Goal: Connect with others: Connect with other users

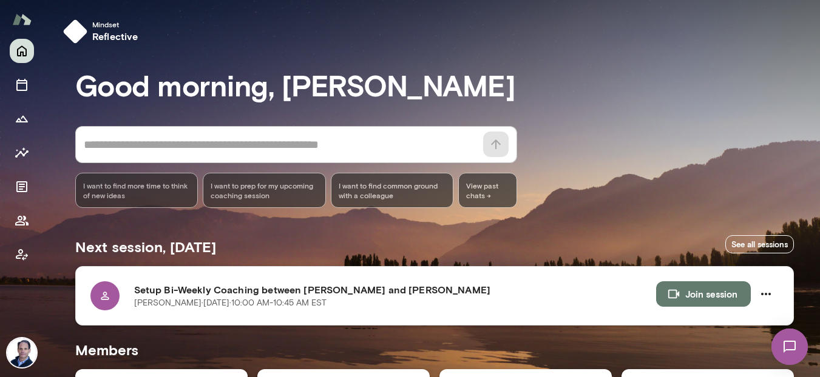
click at [703, 292] on button "Join session" at bounding box center [703, 293] width 95 height 25
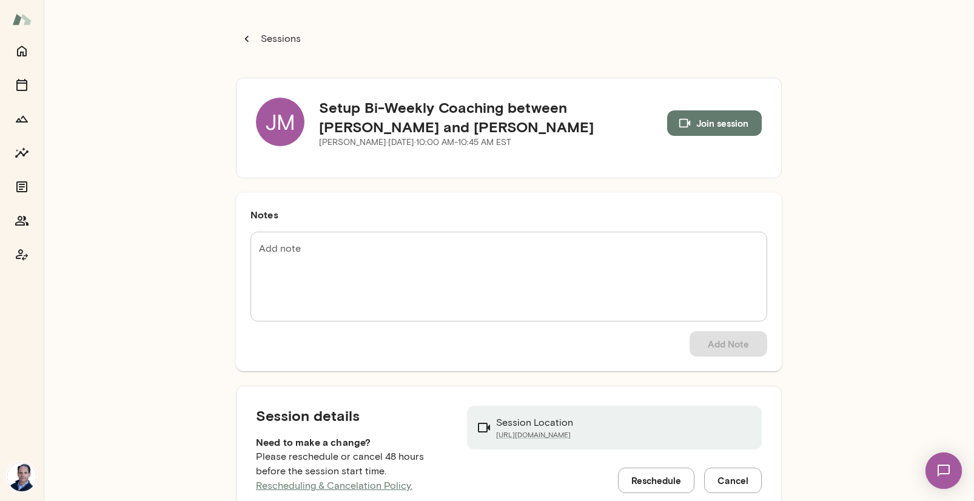
click at [907, 440] on img at bounding box center [944, 471] width 50 height 50
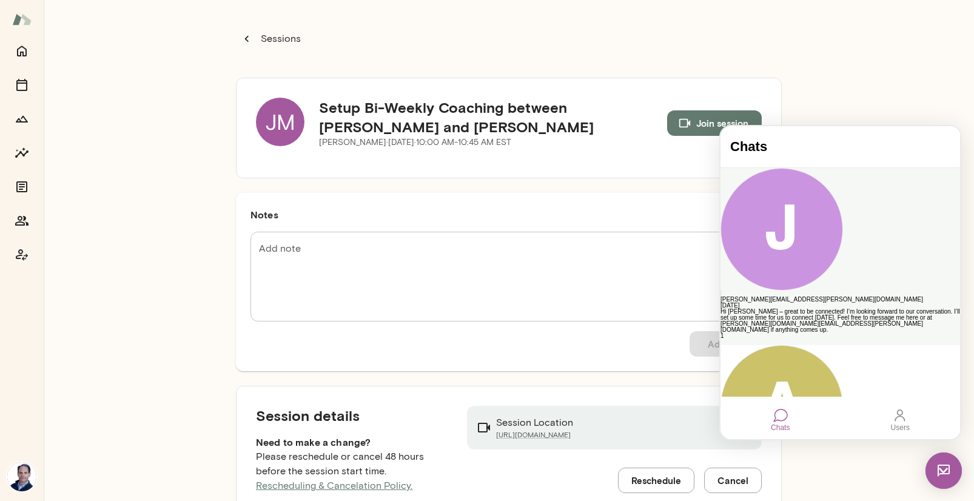
click at [846, 309] on div "Hi [PERSON_NAME] – great to be connected! I’m looking forward to our conversati…" at bounding box center [841, 321] width 240 height 24
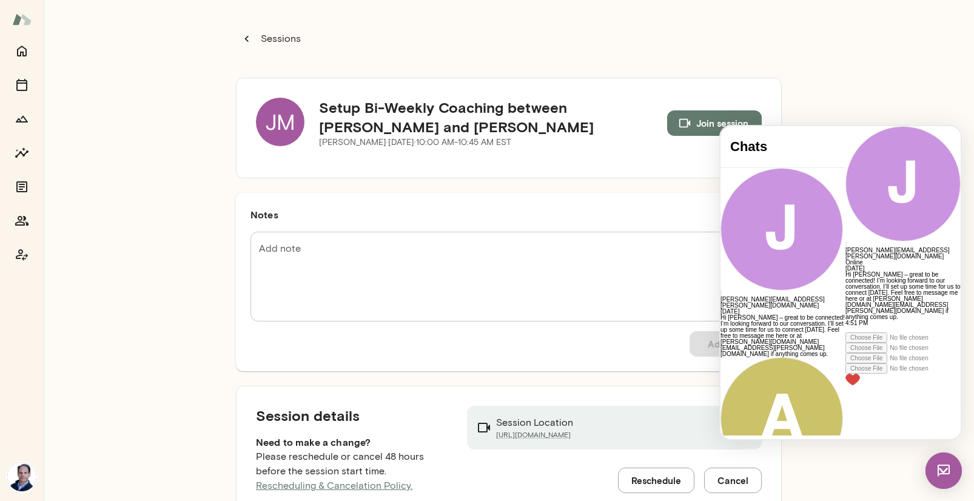
click at [883, 96] on div "[PERSON_NAME] Setup Bi-Weekly Coaching between [PERSON_NAME] and [PERSON_NAME] …" at bounding box center [509, 250] width 931 height 501
click at [872, 83] on div "[PERSON_NAME] Setup Bi-Weekly Coaching between [PERSON_NAME] and [PERSON_NAME] …" at bounding box center [509, 250] width 931 height 501
click at [907, 440] on img at bounding box center [944, 471] width 36 height 36
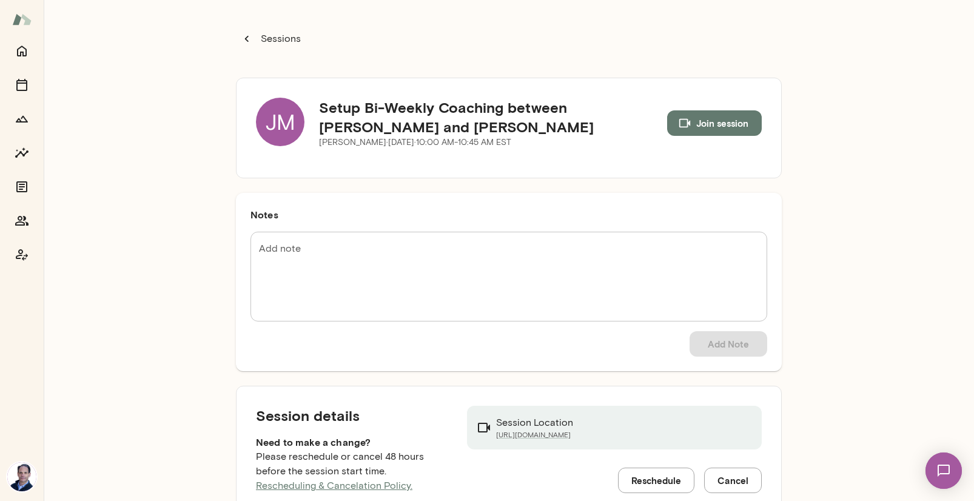
click at [180, 124] on div "[PERSON_NAME] Setup Bi-Weekly Coaching between [PERSON_NAME] and [PERSON_NAME] …" at bounding box center [509, 250] width 931 height 501
